Goal: Check status: Check status

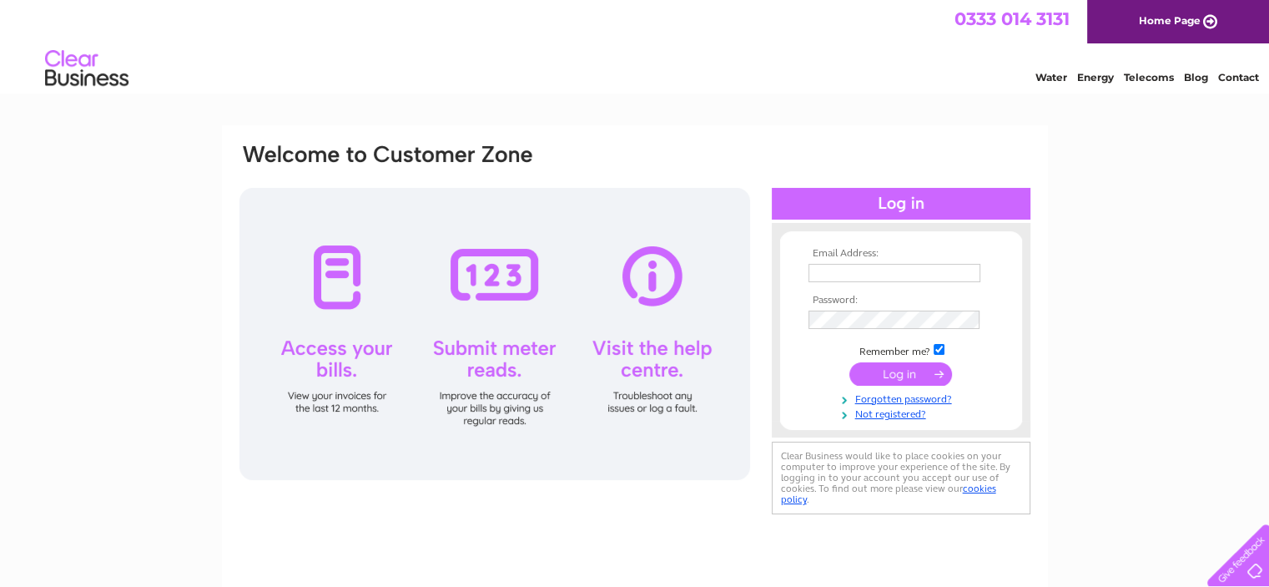
type input "jono@racing-transmissions.co.uk"
click at [913, 368] on input "submit" at bounding box center [900, 373] width 103 height 23
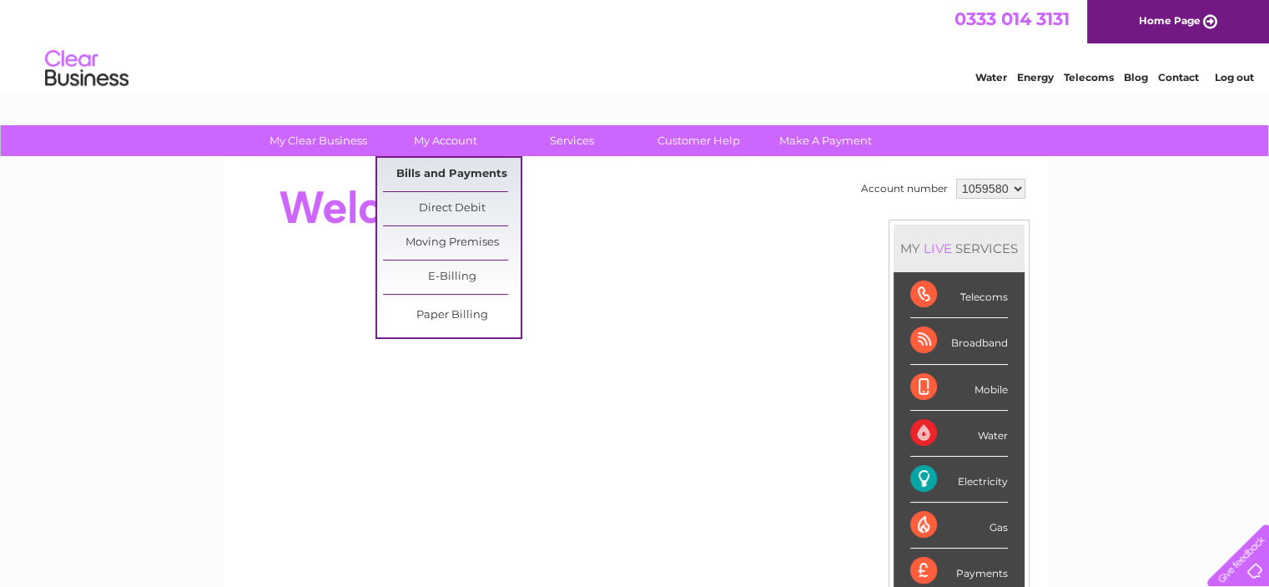
click at [445, 169] on link "Bills and Payments" at bounding box center [452, 174] width 138 height 33
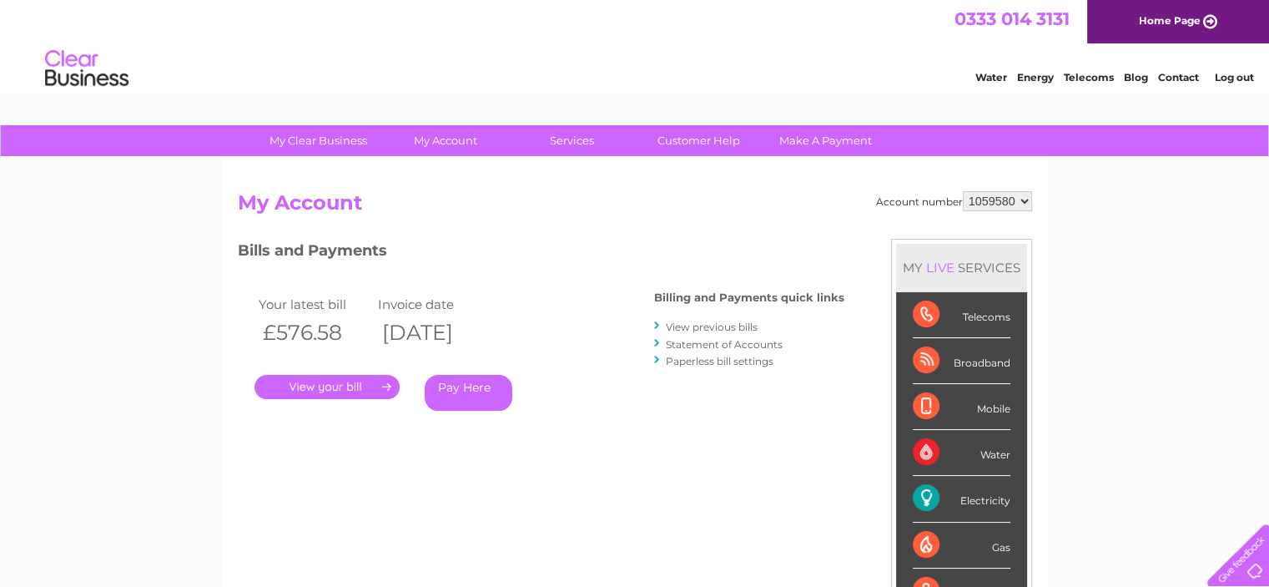
click at [728, 326] on link "View previous bills" at bounding box center [712, 326] width 92 height 13
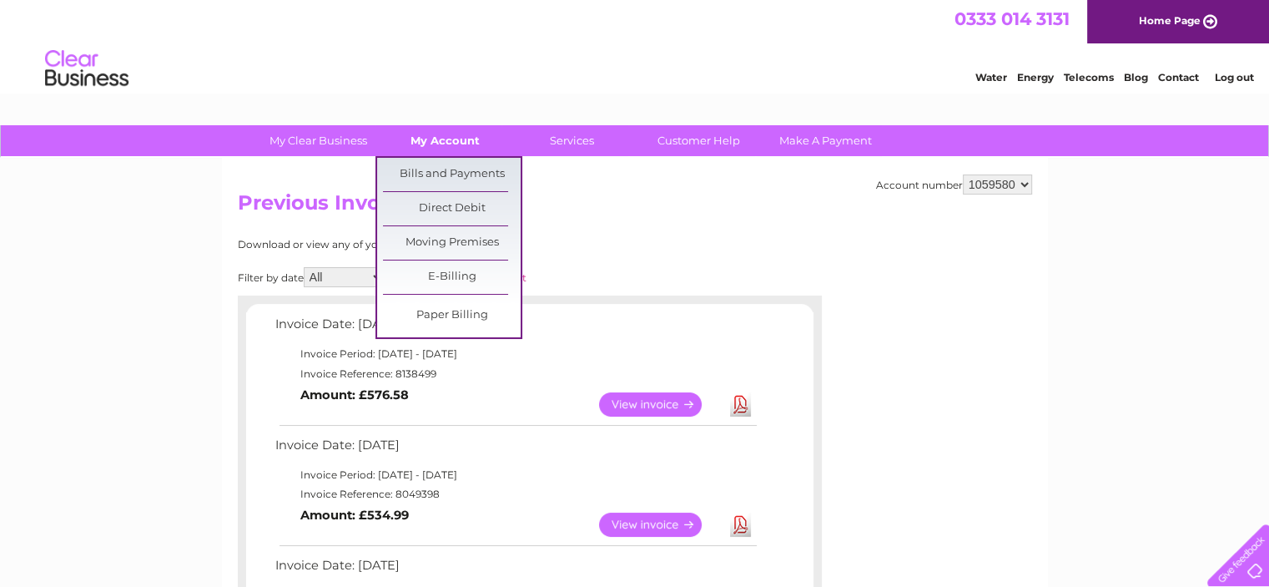
click at [430, 133] on link "My Account" at bounding box center [445, 140] width 138 height 31
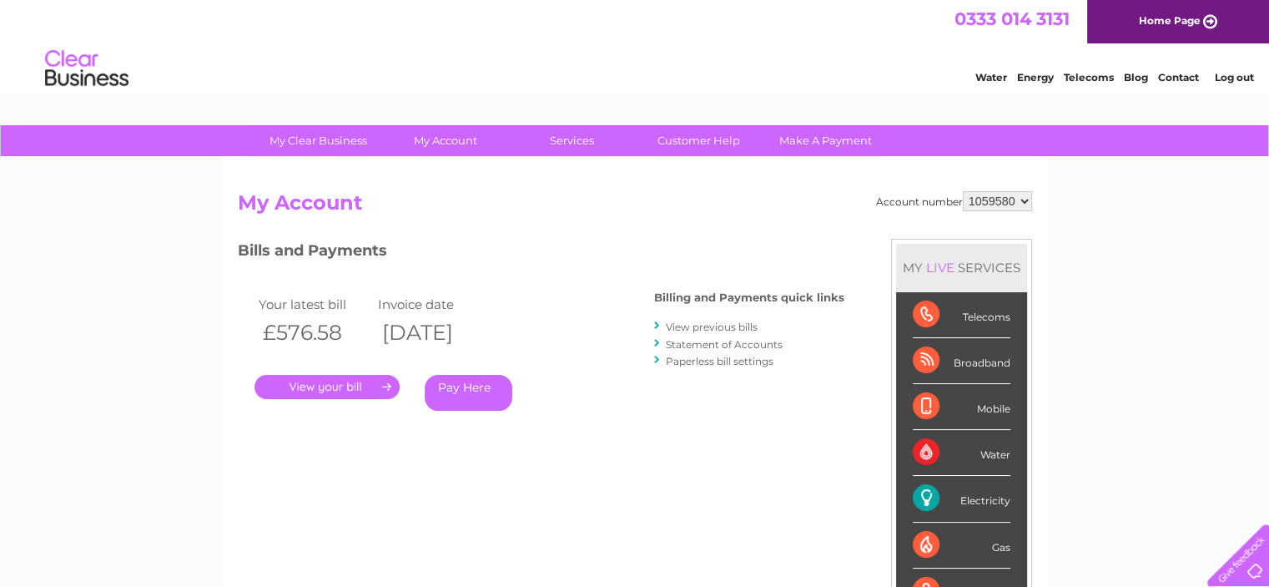
click at [997, 199] on select "1059580" at bounding box center [997, 201] width 69 height 20
